Goal: Find specific page/section

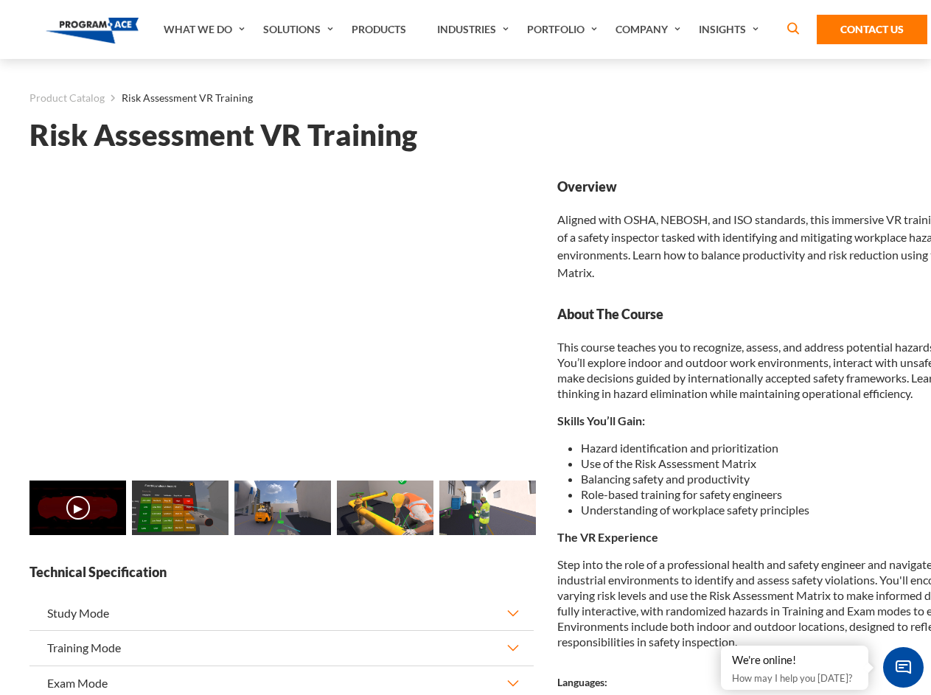
click at [300, 29] on link "Solutions" at bounding box center [300, 29] width 88 height 59
click at [0, 0] on div "AI & Computer Vision Solutions Computer Vision Quality Control AI tools for fas…" at bounding box center [0, 0] width 0 height 0
click at [0, 0] on div "AI & Computer Vision Solutions Virtual Training Solutions Virtual Tour Solution…" at bounding box center [0, 0] width 0 height 0
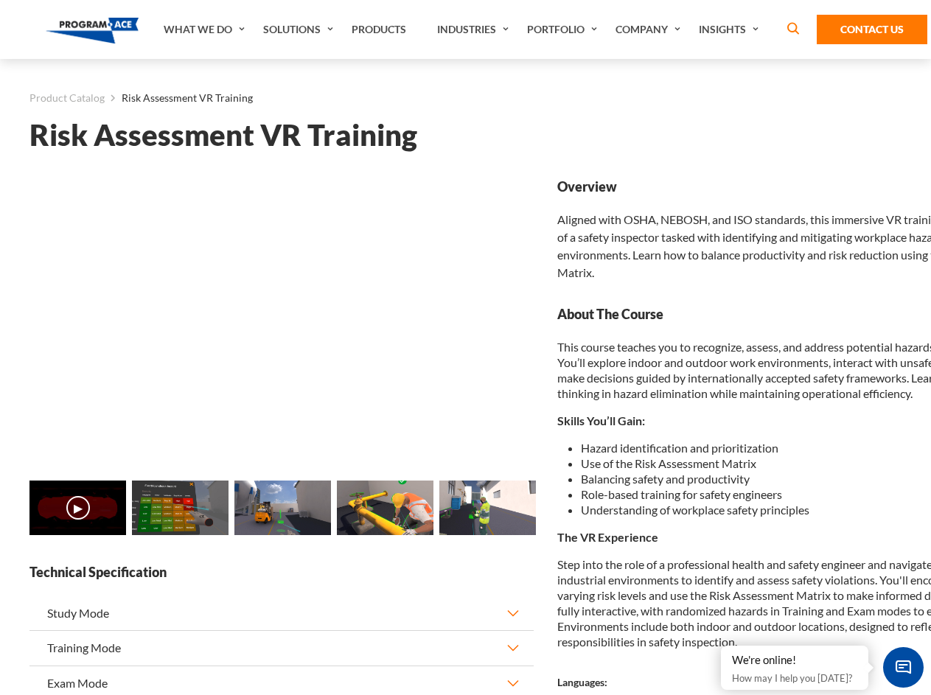
click at [0, 0] on div "AI & Computer Vision Solutions Virtual Training Solutions Virtual Tour Solution…" at bounding box center [0, 0] width 0 height 0
click at [0, 0] on div "AI & Computer Vision Solutions Computer Vision Quality Control AI tools for fas…" at bounding box center [0, 0] width 0 height 0
